Goal: Transaction & Acquisition: Purchase product/service

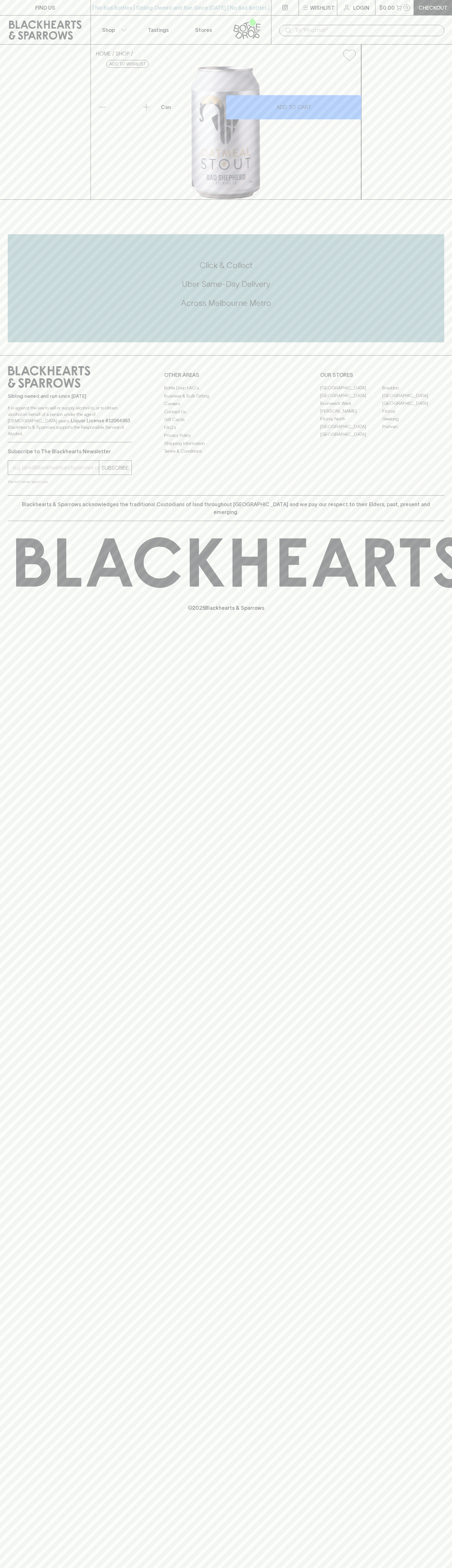
click at [351, 430] on link "[GEOGRAPHIC_DATA]" at bounding box center [351, 426] width 62 height 8
click at [158, 16] on link "Tastings" at bounding box center [158, 29] width 45 height 29
click at [423, 996] on div "FIND US | No Bad Bottles | Sibling Owned and Run Since [DATE] | No Bad Bottles …" at bounding box center [226, 784] width 452 height 1568
click at [188, 1567] on html "FIND US | No Bad Bottles | Sibling Owned and Run Since [DATE] | No Bad Bottles …" at bounding box center [226, 784] width 452 height 1568
click at [8, 200] on div "HOME SHOP Bad Shepherd Oatmeal [PERSON_NAME] 330ml (can) $5.50 Add to wishlist …" at bounding box center [226, 122] width 452 height 155
